Goal: Information Seeking & Learning: Compare options

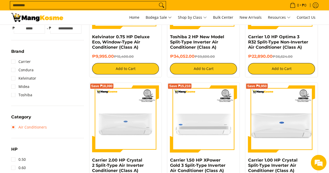
scroll to position [208, 0]
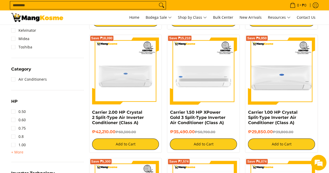
click at [21, 152] on span "+ More" at bounding box center [17, 152] width 12 height 4
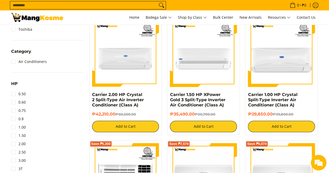
scroll to position [234, 0]
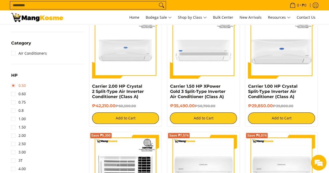
click at [23, 87] on link "0.50" at bounding box center [18, 85] width 15 height 8
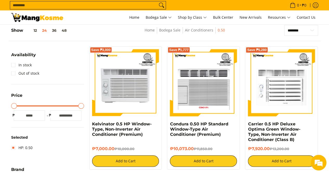
drag, startPoint x: 115, startPoint y: 146, endPoint x: 89, endPoint y: 121, distance: 36.0
click at [89, 121] on div "Save ₱3,000 Kelvinator 0.5 HP Window-Type, Non-Inverter Air Conditioner (Premiu…" at bounding box center [125, 107] width 73 height 123
copy div "Kelvinator 0.5 HP Window-Type, Non-Inverter Air Conditioner (Premium) ₱7,000.00"
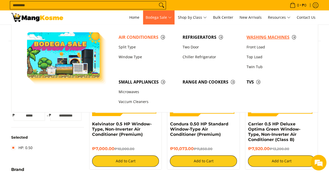
click at [267, 38] on span "Washing Machines" at bounding box center [276, 37] width 59 height 7
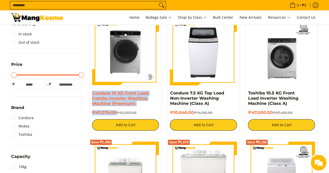
drag, startPoint x: 116, startPoint y: 114, endPoint x: 92, endPoint y: 93, distance: 32.5
click at [92, 93] on div "Condura 10 KG Front Load Combo Inverter Washing Machine (Premium) ₱47,076.00 ₱5…" at bounding box center [125, 110] width 67 height 40
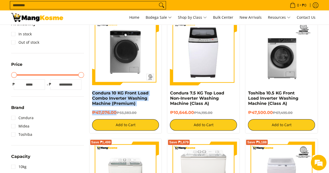
copy div "Condura 10 KG Front Load Combo Inverter Washing Machine (Premium) ₱47,076.00"
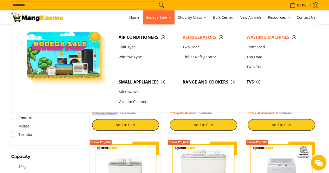
click at [186, 37] on span "Refrigerators" at bounding box center [212, 37] width 59 height 7
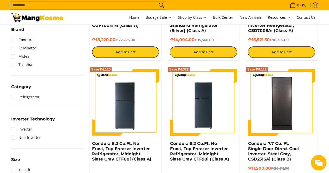
scroll to position [234, 0]
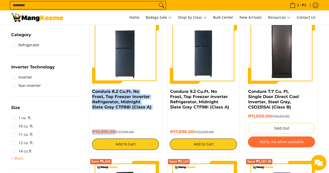
drag, startPoint x: 115, startPoint y: 127, endPoint x: 90, endPoint y: 93, distance: 42.7
click at [90, 93] on div "Save ₱4,110 Condura 8.2 Cu.Ft. No Frost, Top Freezer Inverter Refrigerator, Mid…" at bounding box center [125, 83] width 73 height 139
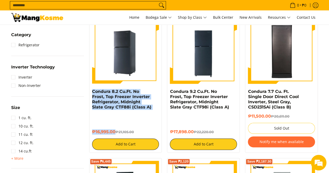
copy div "Condura 8.2 Cu.Ft. No Frost, Top Freezer Inverter Refrigerator, Midnight Slate …"
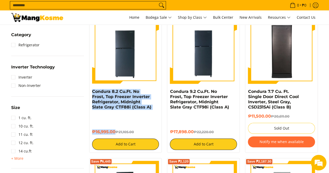
scroll to position [0, 0]
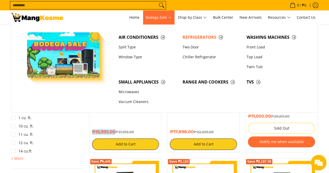
click at [160, 17] on span "Bodega Sale" at bounding box center [159, 17] width 26 height 7
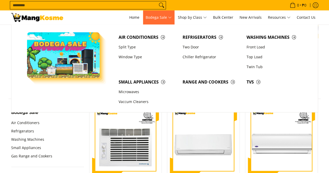
scroll to position [104, 0]
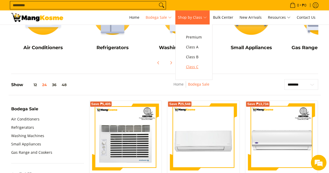
click at [199, 66] on span "Class C" at bounding box center [194, 67] width 16 height 7
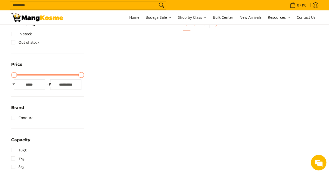
scroll to position [26, 0]
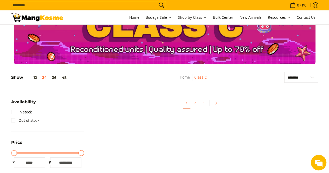
click at [201, 101] on link "3" at bounding box center [203, 103] width 7 height 11
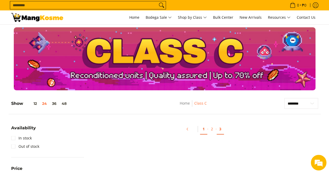
click at [202, 126] on link "1" at bounding box center [203, 129] width 7 height 11
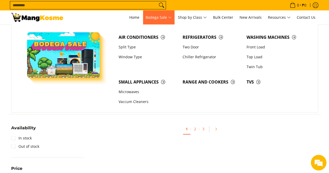
click at [159, 15] on span "Bodega Sale" at bounding box center [159, 17] width 26 height 7
